Goal: Task Accomplishment & Management: Complete application form

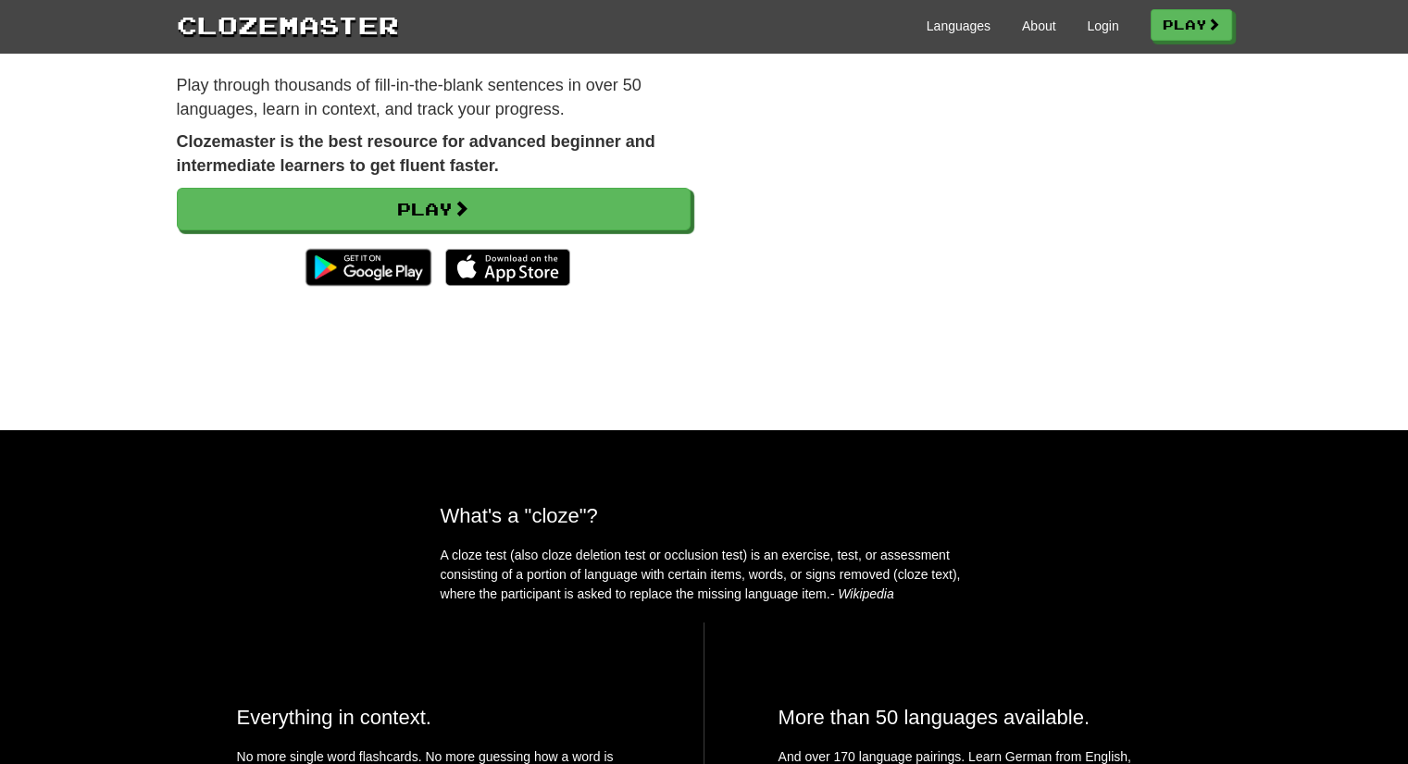
scroll to position [185, 0]
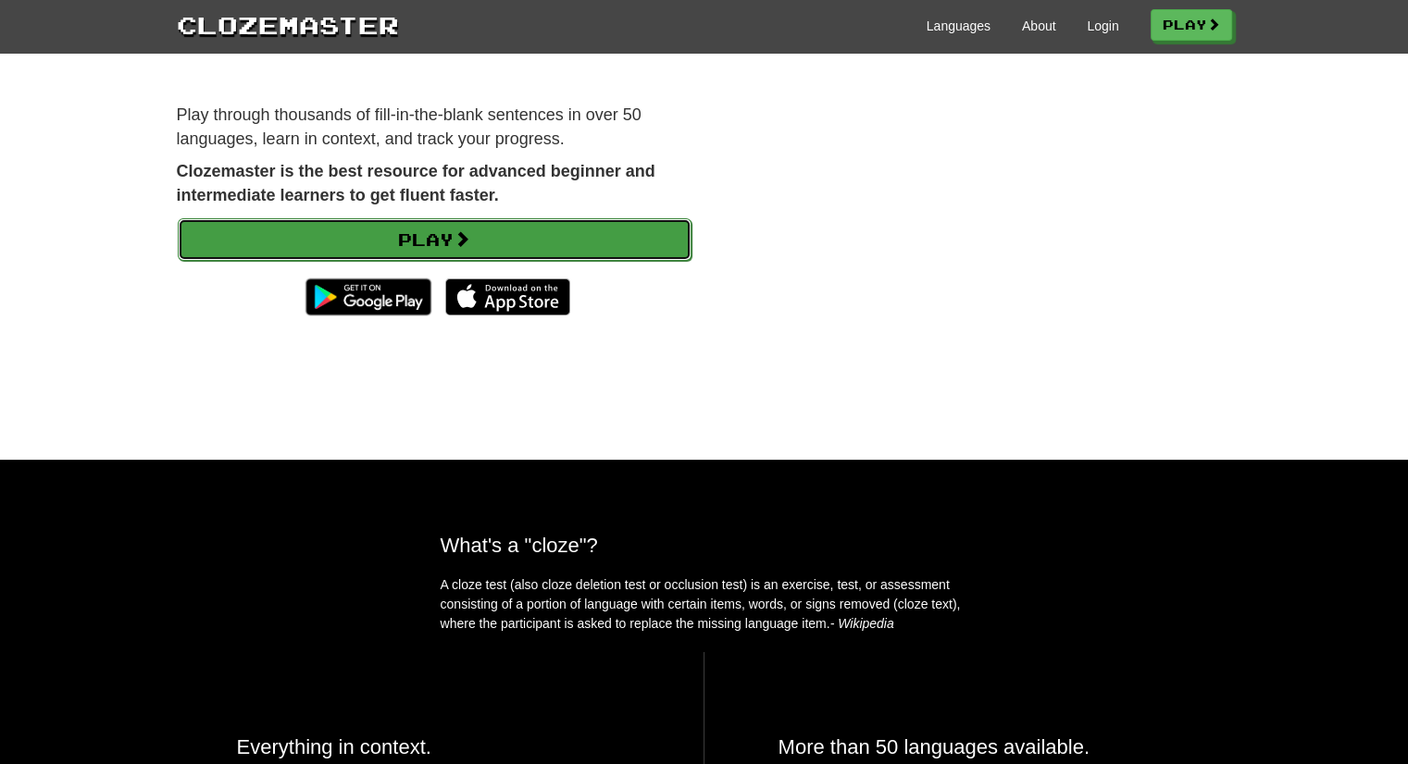
click at [387, 247] on link "Play" at bounding box center [435, 239] width 514 height 43
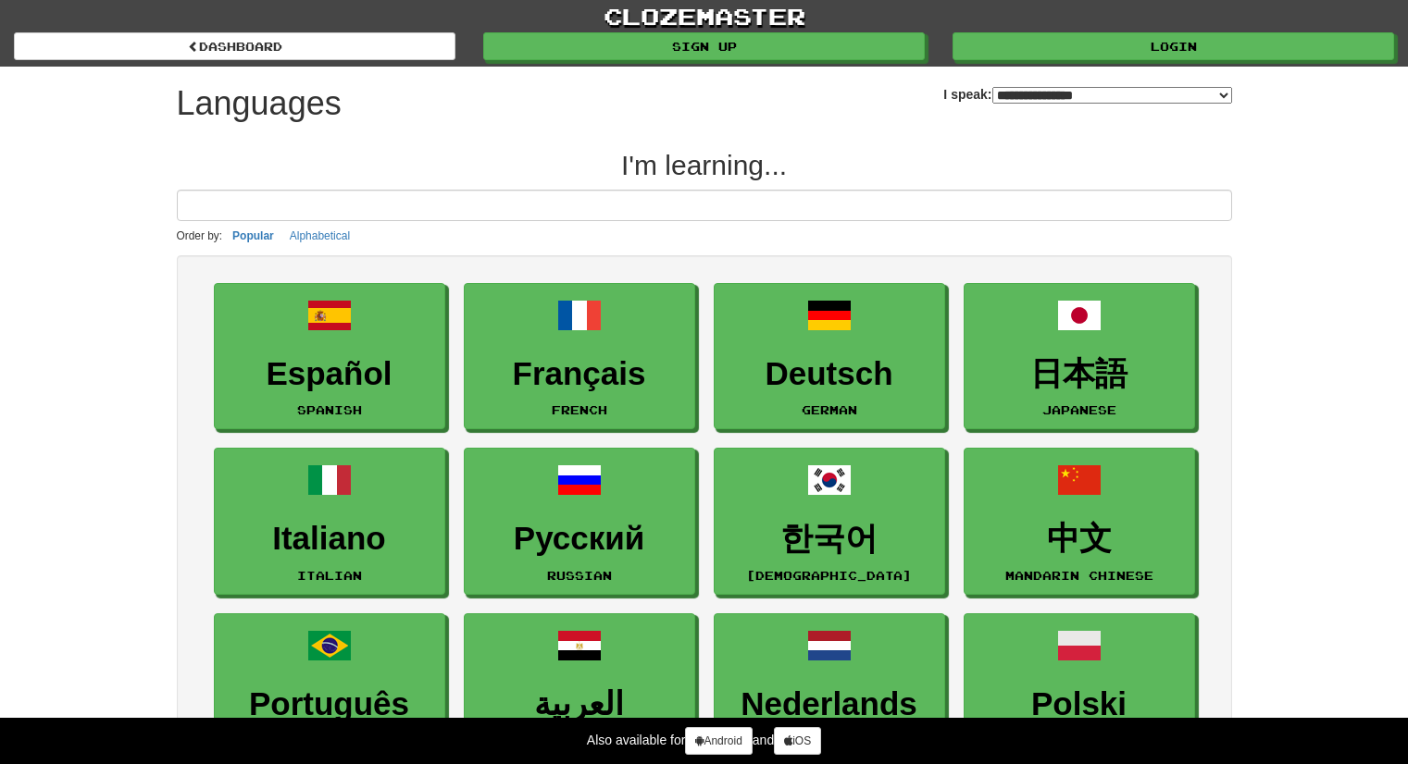
select select "*******"
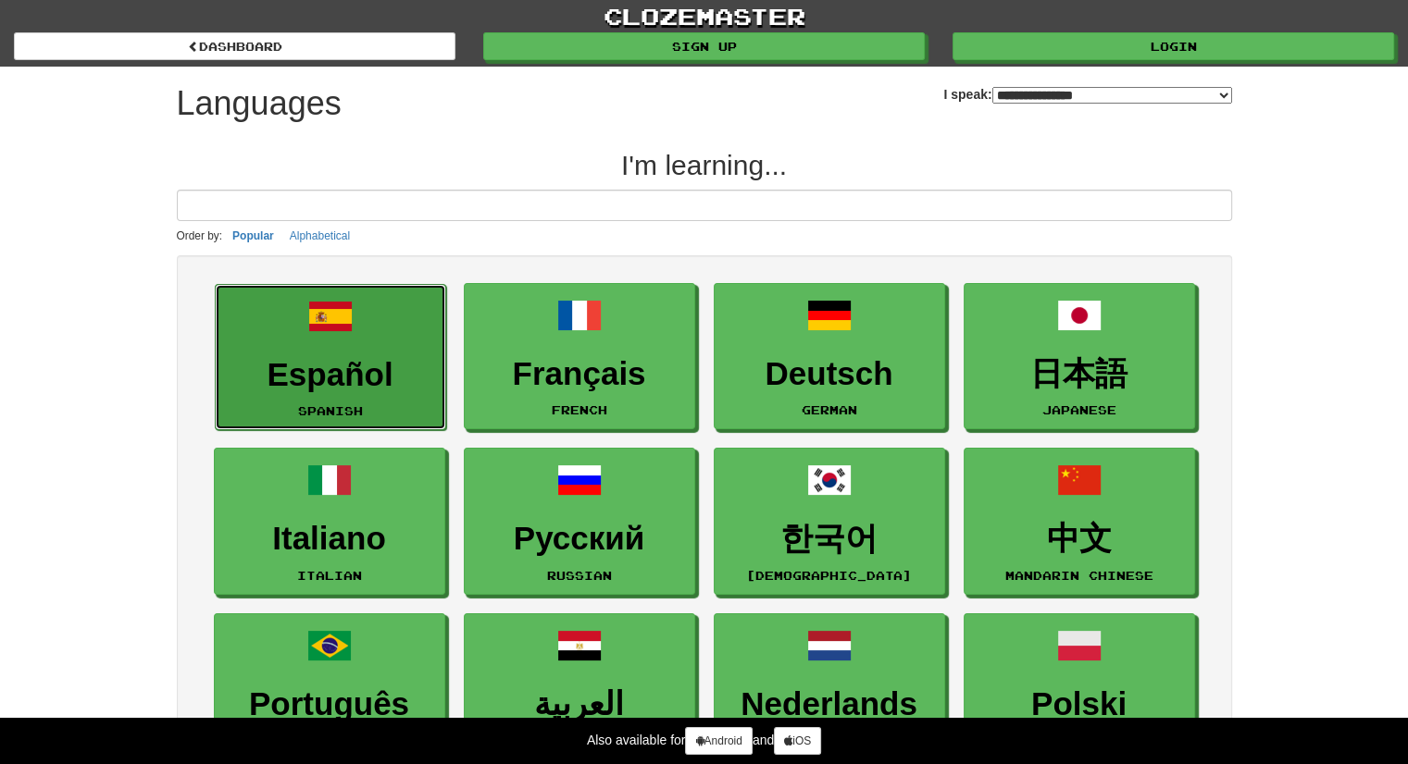
click at [349, 349] on link "Español Spanish" at bounding box center [330, 357] width 231 height 147
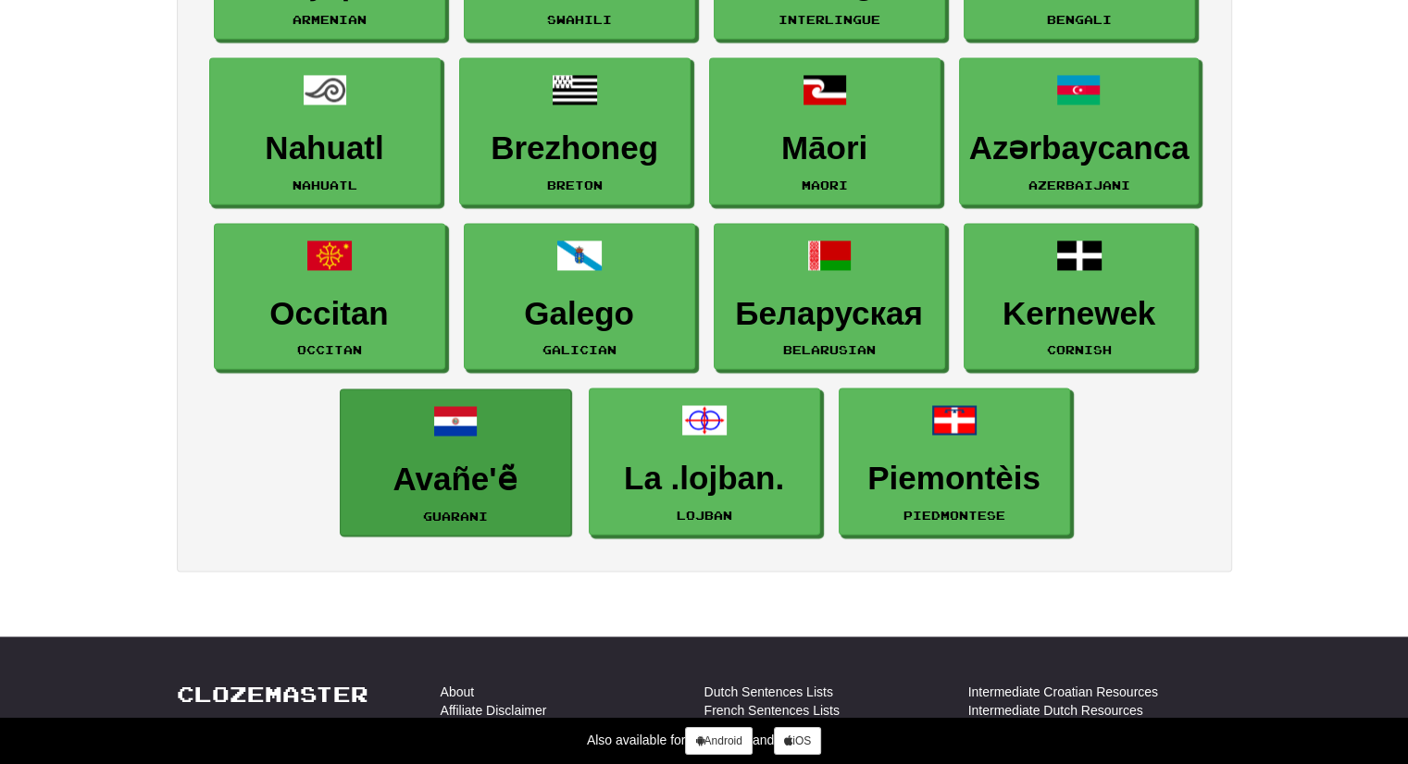
scroll to position [3146, 0]
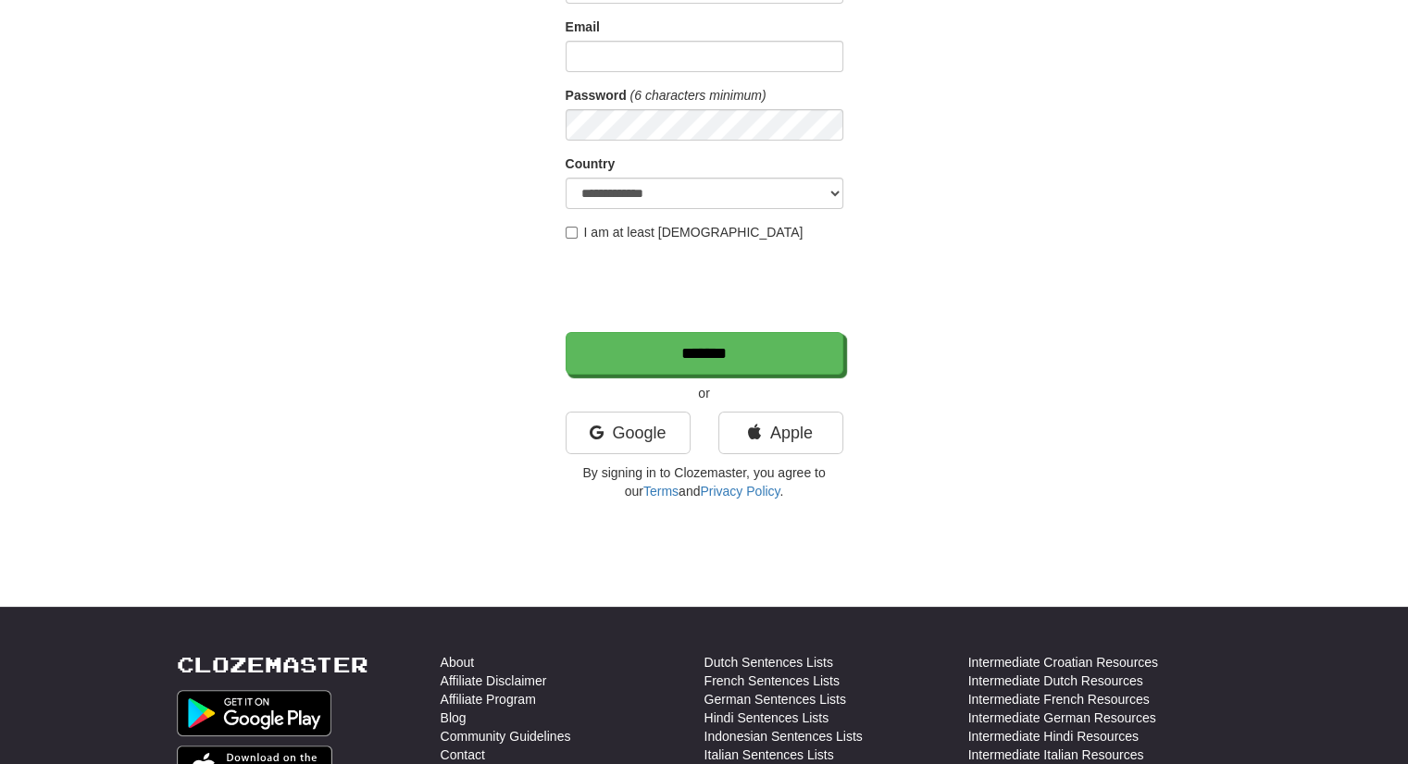
scroll to position [463, 0]
